Goal: Check status: Check status

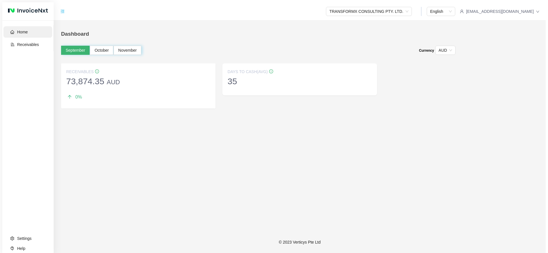
click at [26, 32] on link "Home" at bounding box center [22, 32] width 11 height 5
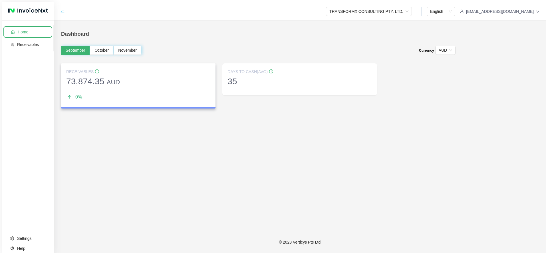
click at [88, 78] on span "73,874.35 AUD" at bounding box center [93, 80] width 54 height 9
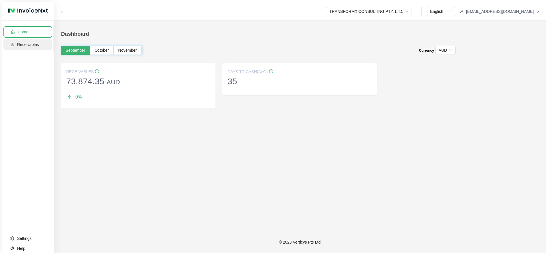
click at [36, 45] on link "Receivables" at bounding box center [28, 44] width 22 height 5
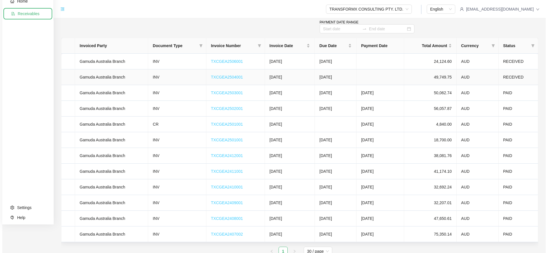
scroll to position [31, 0]
click at [233, 61] on link "TXCGEA2506001" at bounding box center [227, 61] width 32 height 5
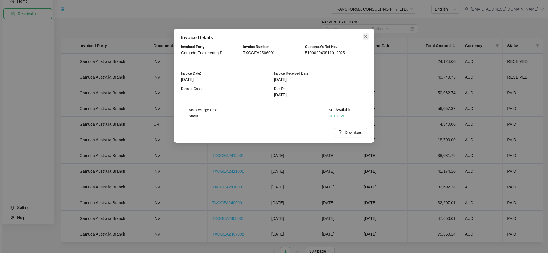
click at [365, 36] on icon "close" at bounding box center [365, 36] width 3 height 3
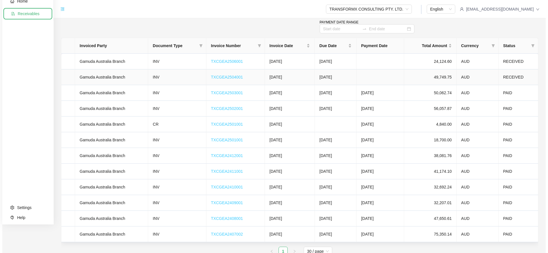
click at [235, 76] on link "TXCGEA2504001" at bounding box center [227, 77] width 32 height 5
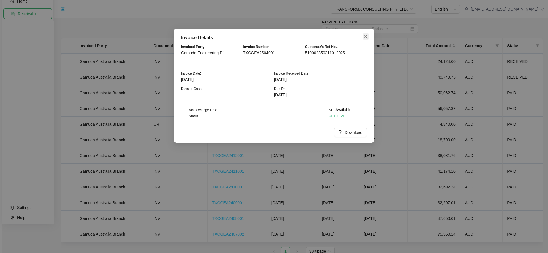
click at [366, 36] on icon "close" at bounding box center [365, 36] width 3 height 3
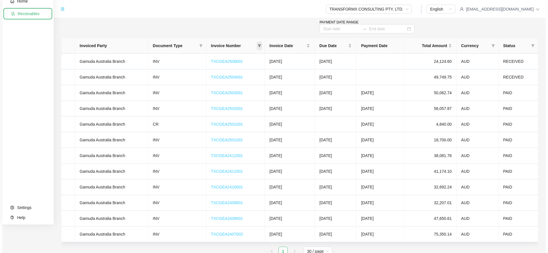
click at [261, 46] on icon "filter" at bounding box center [259, 45] width 3 height 3
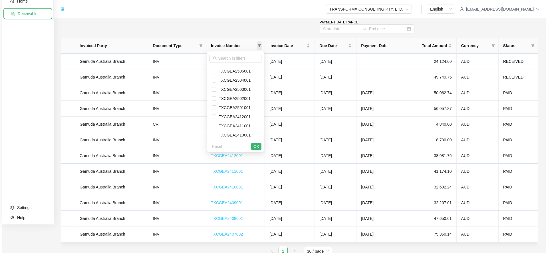
click at [261, 46] on icon "filter" at bounding box center [259, 45] width 3 height 3
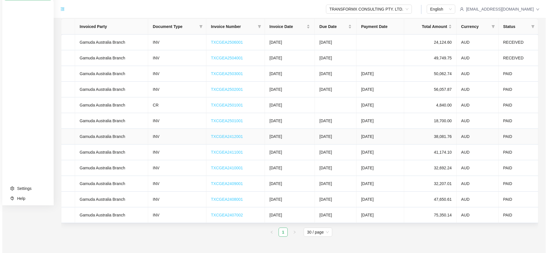
scroll to position [50, 0]
